Goal: Find specific page/section: Find specific page/section

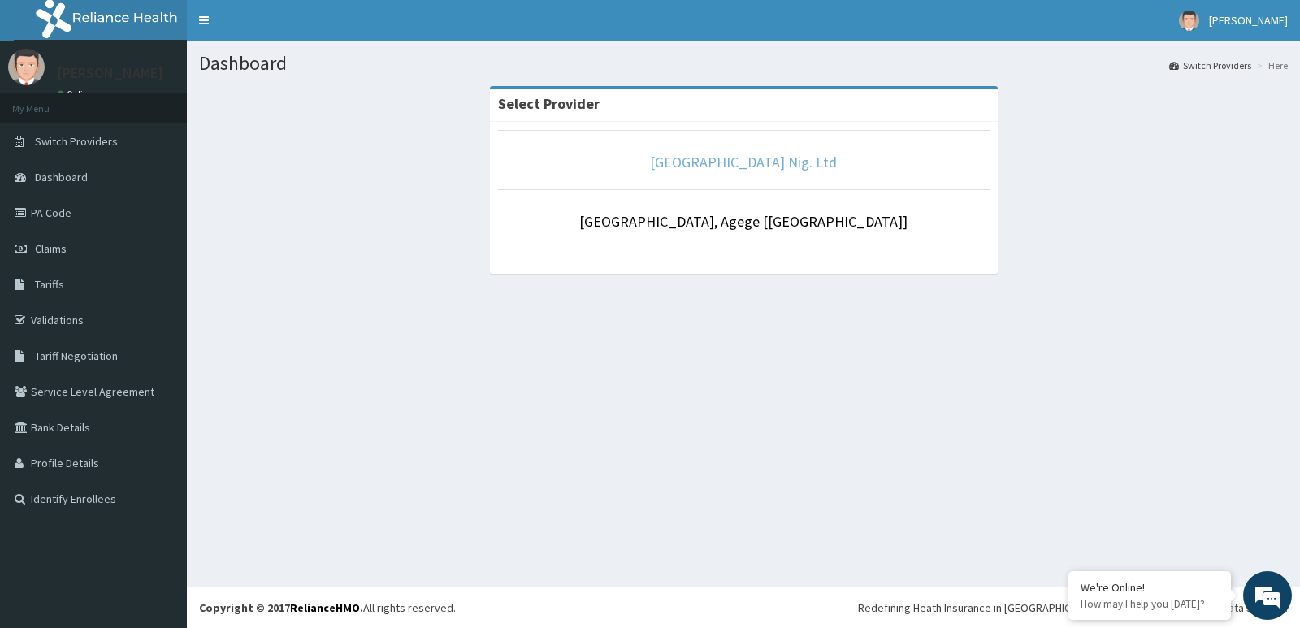
click at [721, 155] on link "[GEOGRAPHIC_DATA] Nig. Ltd" at bounding box center [743, 162] width 187 height 19
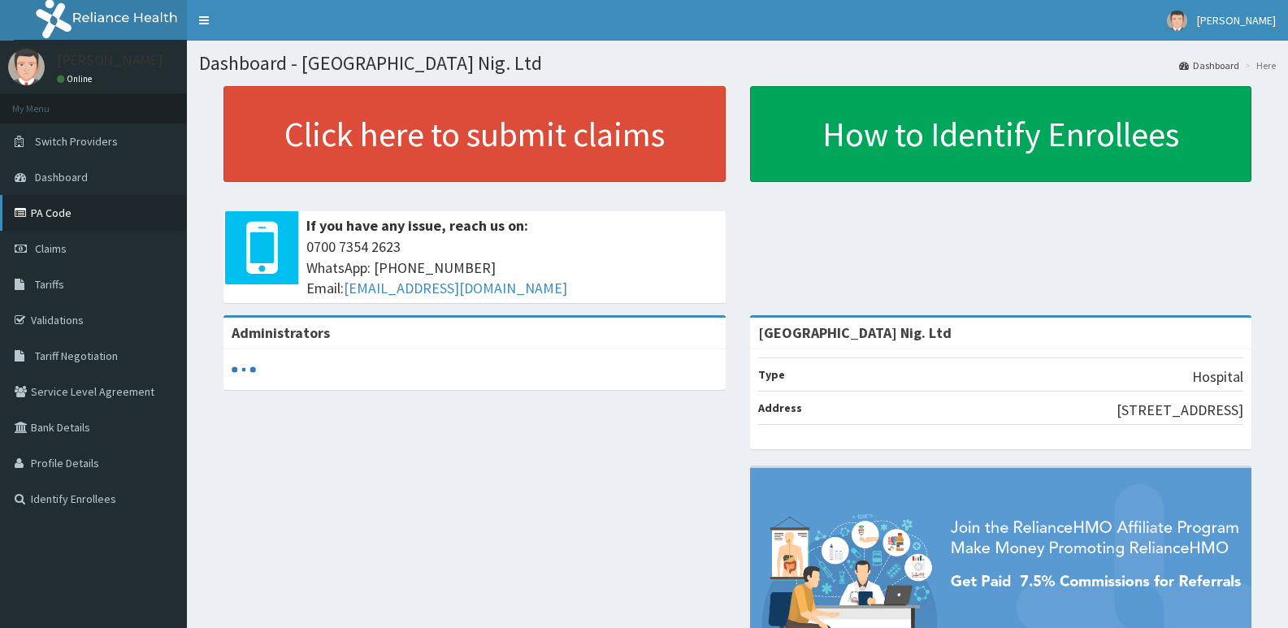
click at [80, 219] on link "PA Code" at bounding box center [93, 213] width 187 height 36
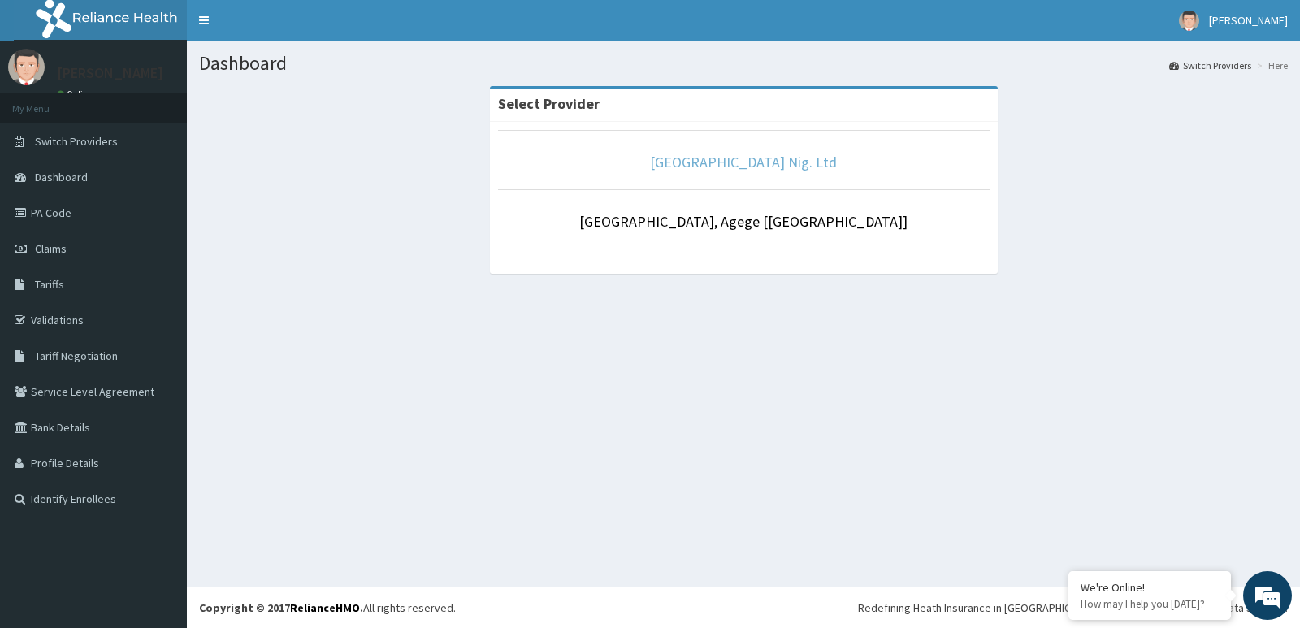
click at [722, 163] on link "[GEOGRAPHIC_DATA] Nig. Ltd" at bounding box center [743, 162] width 187 height 19
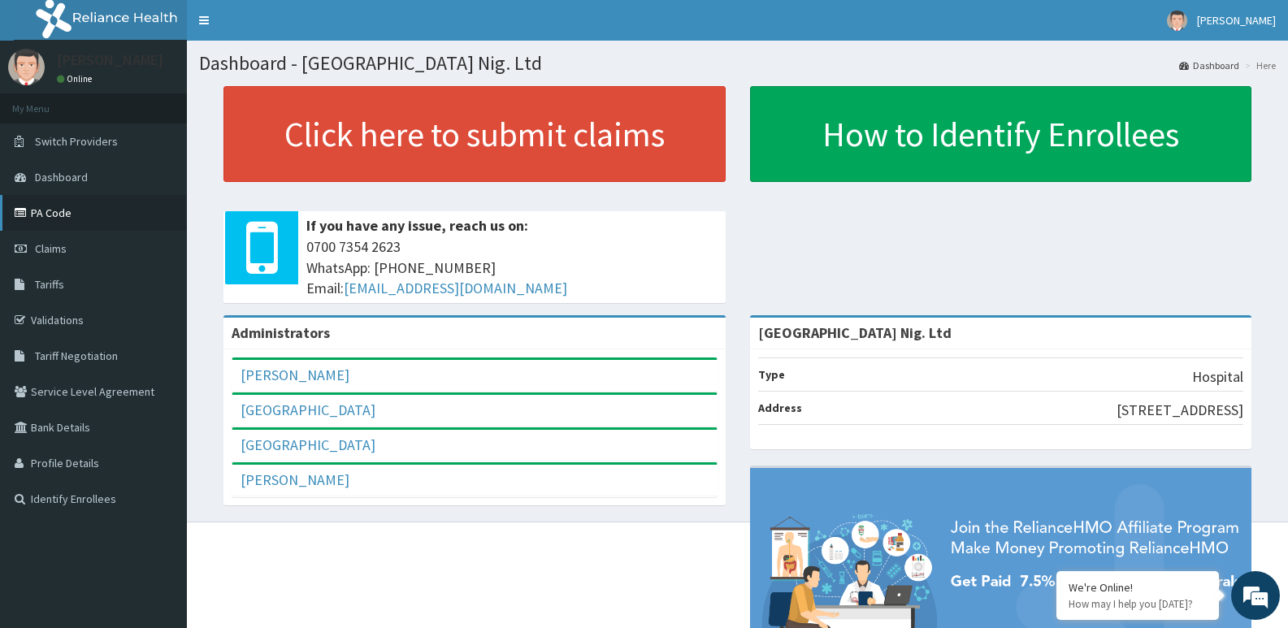
click at [97, 214] on link "PA Code" at bounding box center [93, 213] width 187 height 36
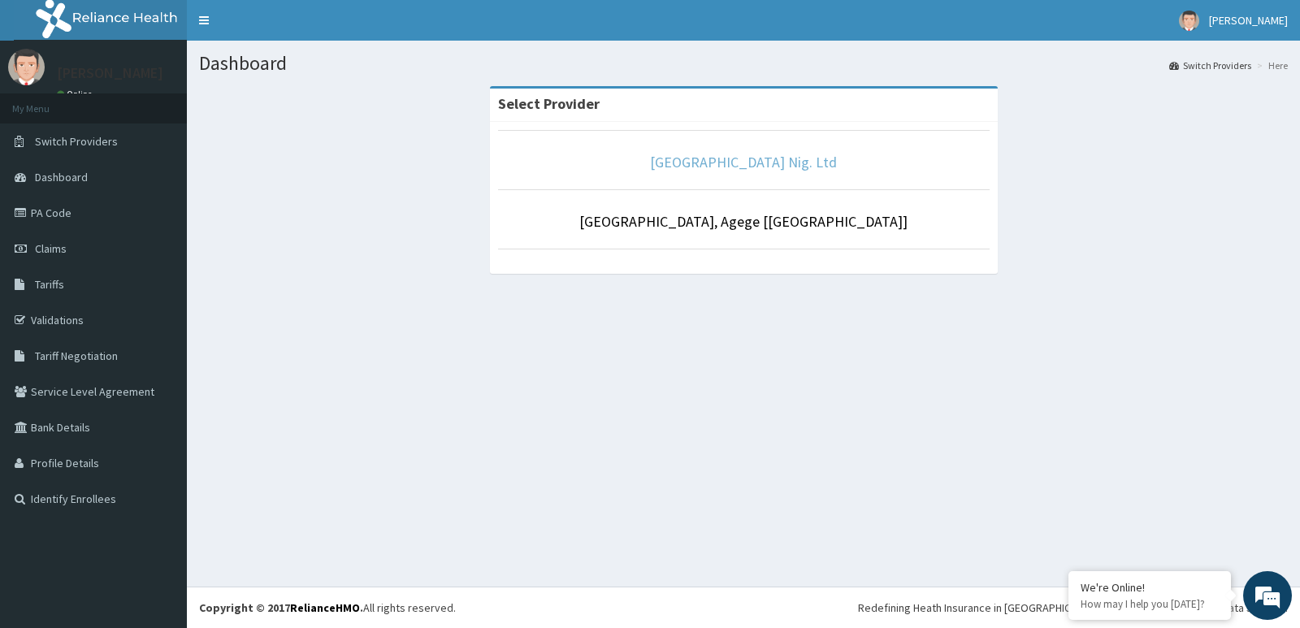
click at [728, 161] on link "[GEOGRAPHIC_DATA] Nig. Ltd" at bounding box center [743, 162] width 187 height 19
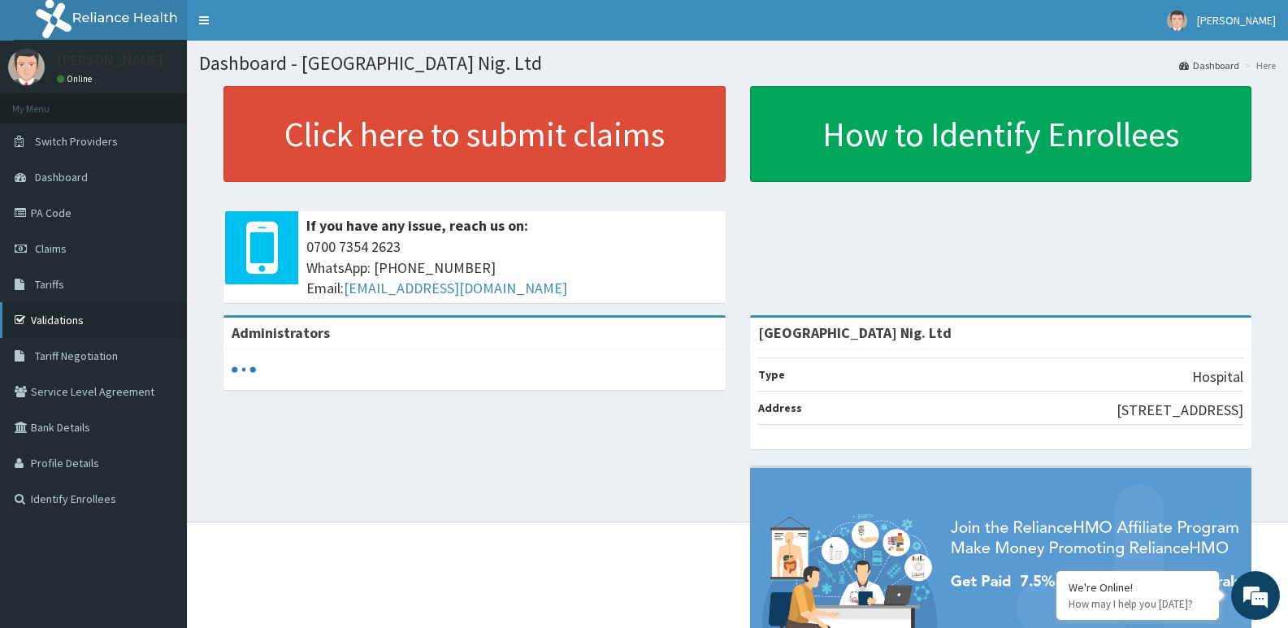
click at [72, 325] on link "Validations" at bounding box center [93, 320] width 187 height 36
